Goal: Information Seeking & Learning: Learn about a topic

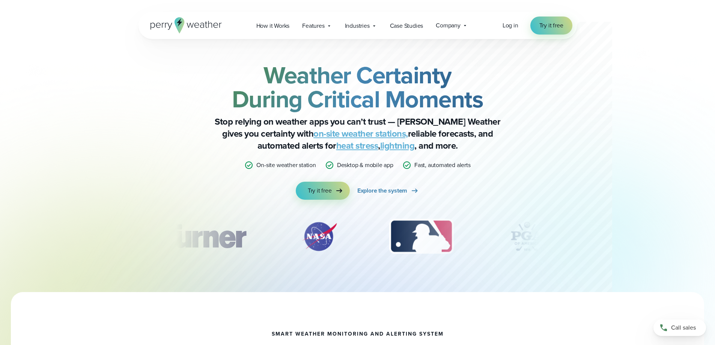
click at [326, 137] on link "on-site weather stations," at bounding box center [360, 134] width 95 height 14
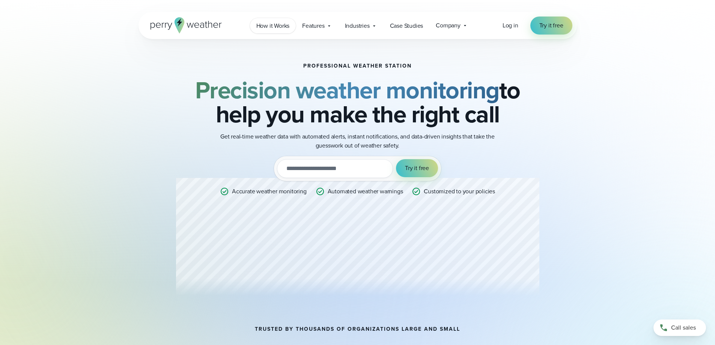
click at [272, 26] on span "How it Works" at bounding box center [272, 25] width 33 height 9
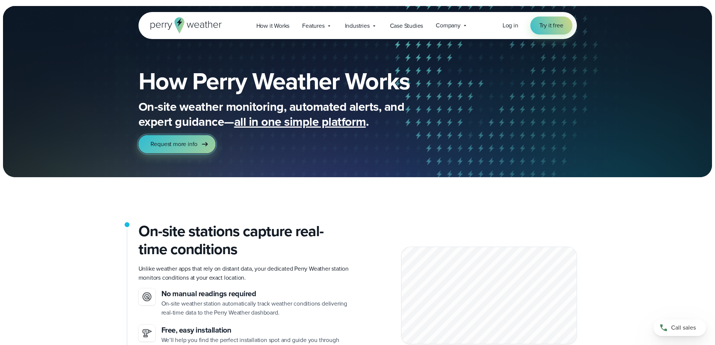
click at [192, 145] on span "Request more info" at bounding box center [173, 144] width 47 height 9
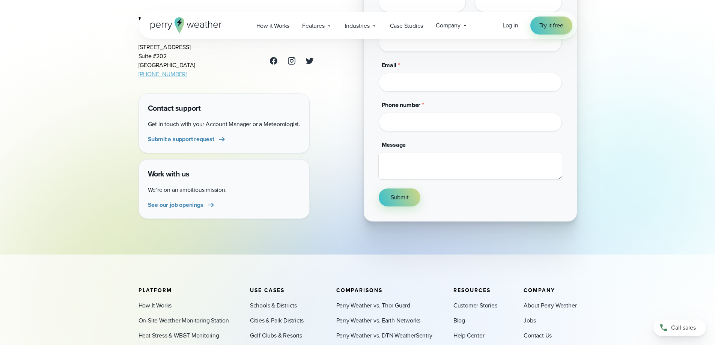
scroll to position [188, 0]
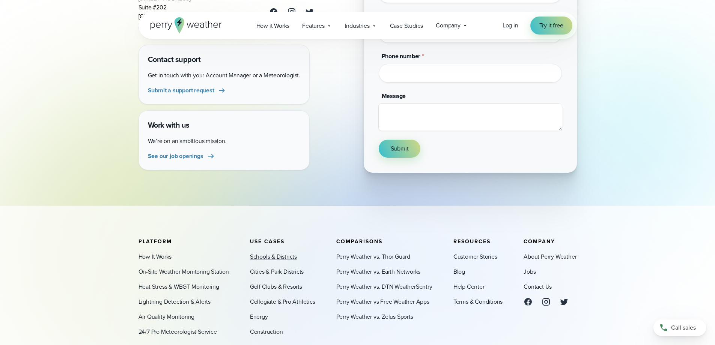
click at [269, 259] on link "Schools & Districts" at bounding box center [273, 256] width 47 height 9
